Goal: Find contact information: Find contact information

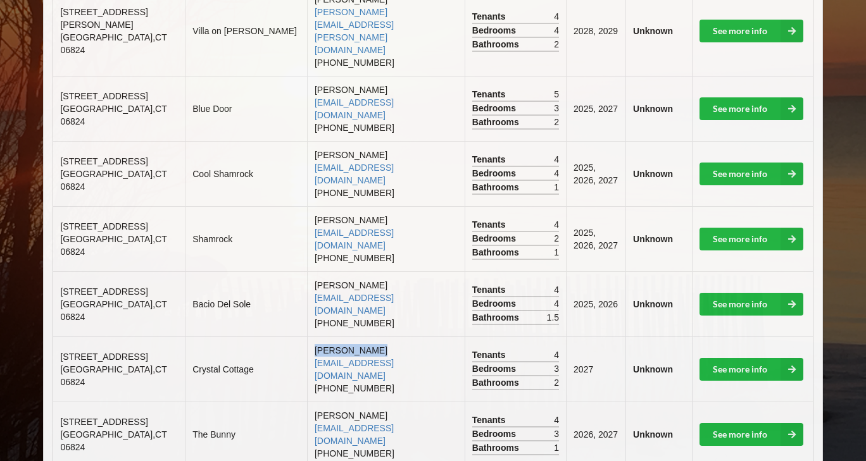
scroll to position [890, 0]
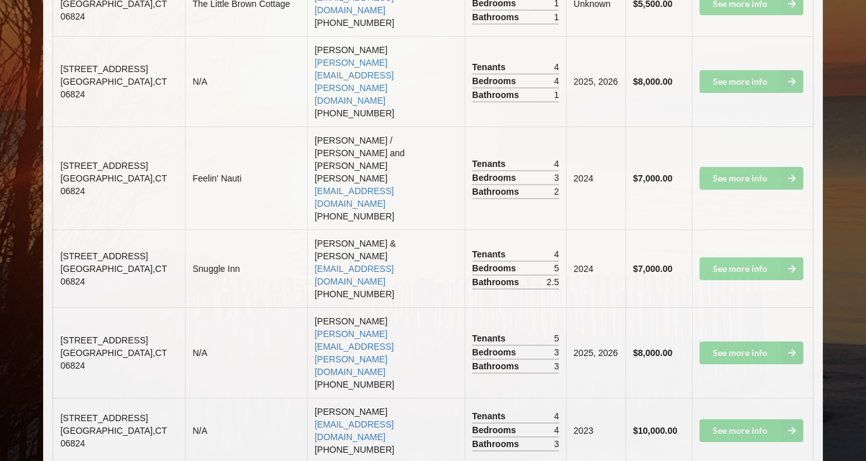
scroll to position [2243, 0]
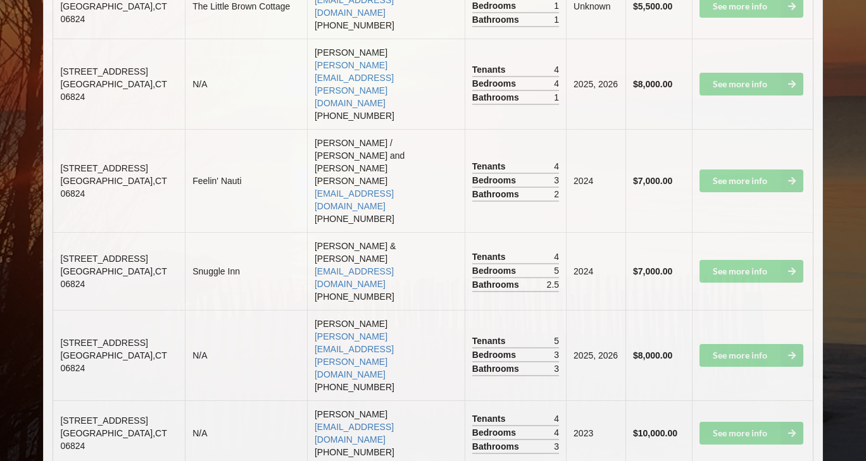
drag, startPoint x: 273, startPoint y: 153, endPoint x: 370, endPoint y: 151, distance: 96.2
copy link "[EMAIL_ADDRESS][DOMAIN_NAME]"
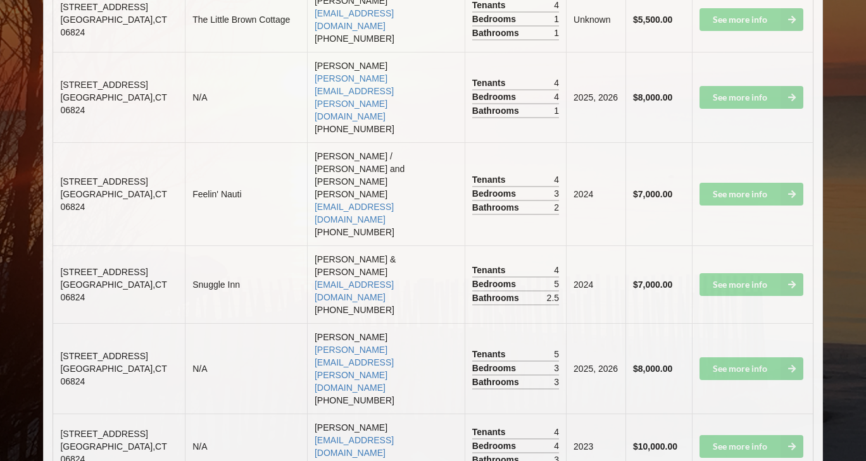
scroll to position [2229, 0]
drag, startPoint x: 275, startPoint y: 180, endPoint x: 353, endPoint y: 183, distance: 77.9
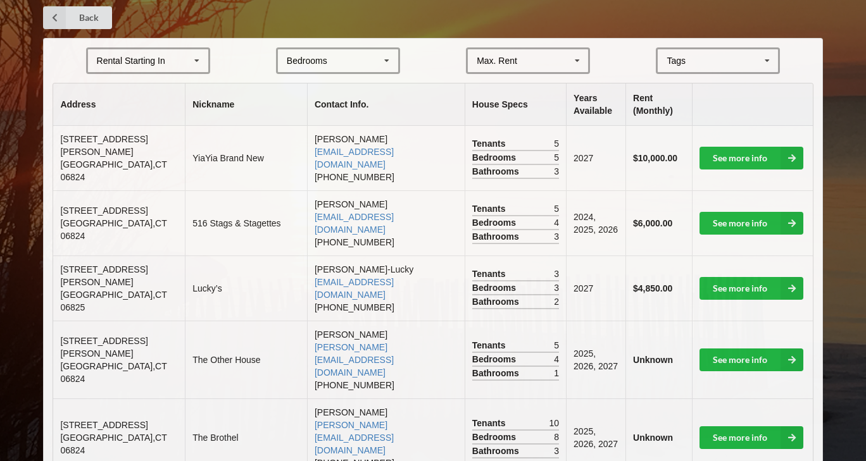
scroll to position [161, 0]
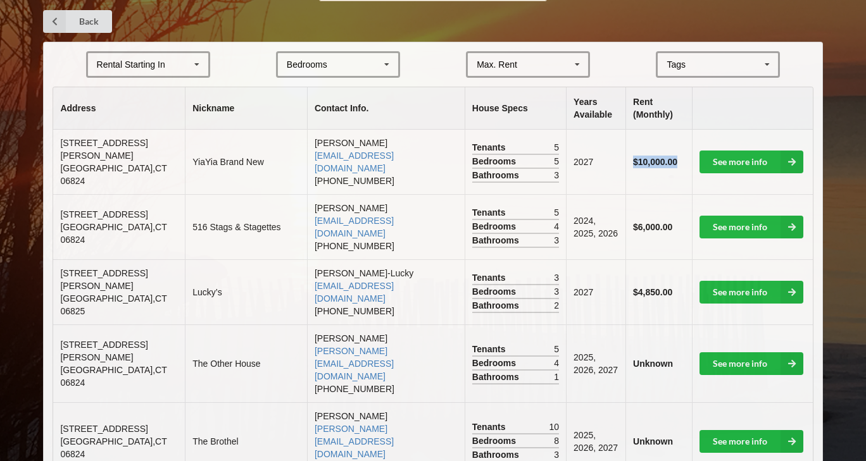
drag, startPoint x: 628, startPoint y: 158, endPoint x: 676, endPoint y: 164, distance: 47.9
click at [676, 164] on td "$10,000.00" at bounding box center [658, 162] width 66 height 65
click at [588, 131] on td "2027" at bounding box center [595, 162] width 59 height 65
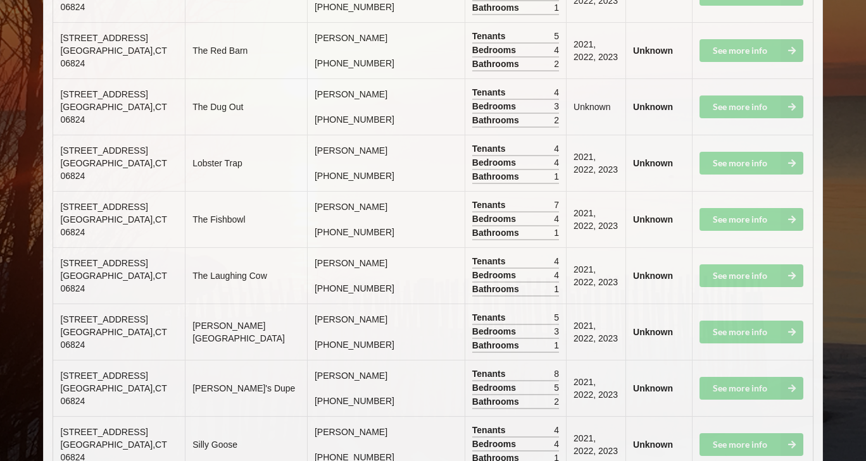
scroll to position [7636, 0]
